Goal: Navigation & Orientation: Understand site structure

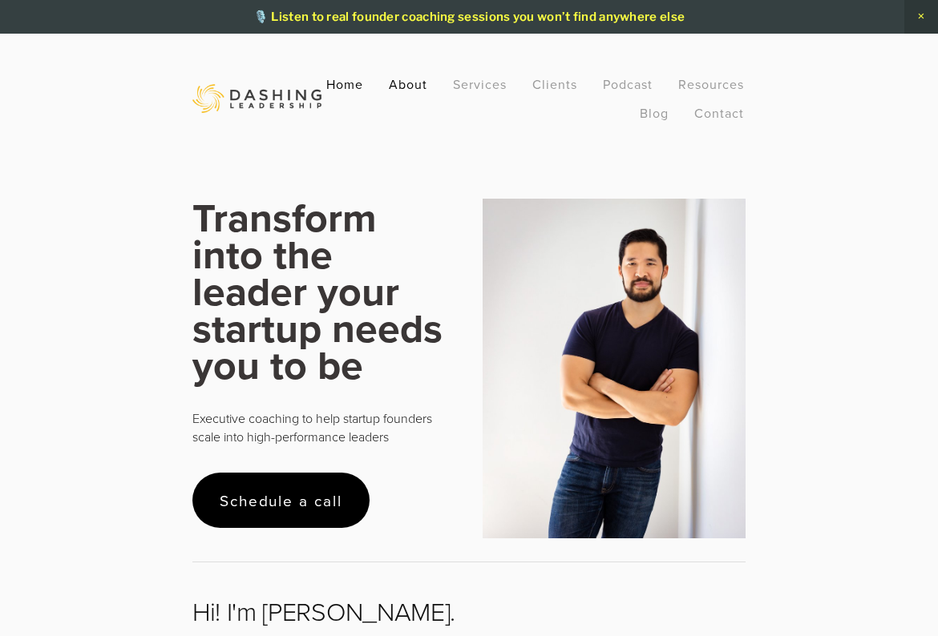
click at [419, 87] on link "About" at bounding box center [408, 84] width 38 height 29
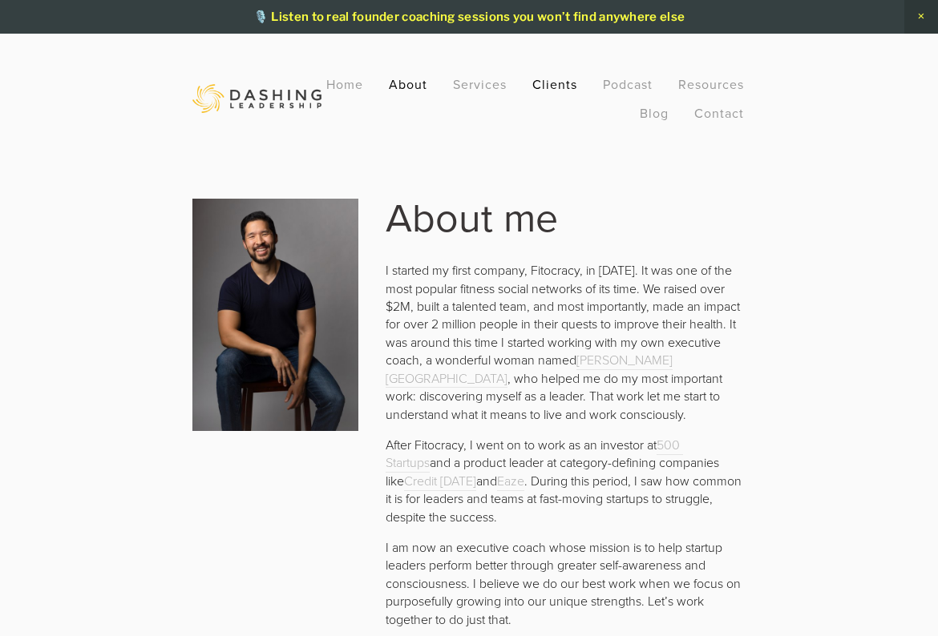
click at [565, 91] on link "Clients" at bounding box center [554, 84] width 45 height 29
